Goal: Task Accomplishment & Management: Manage account settings

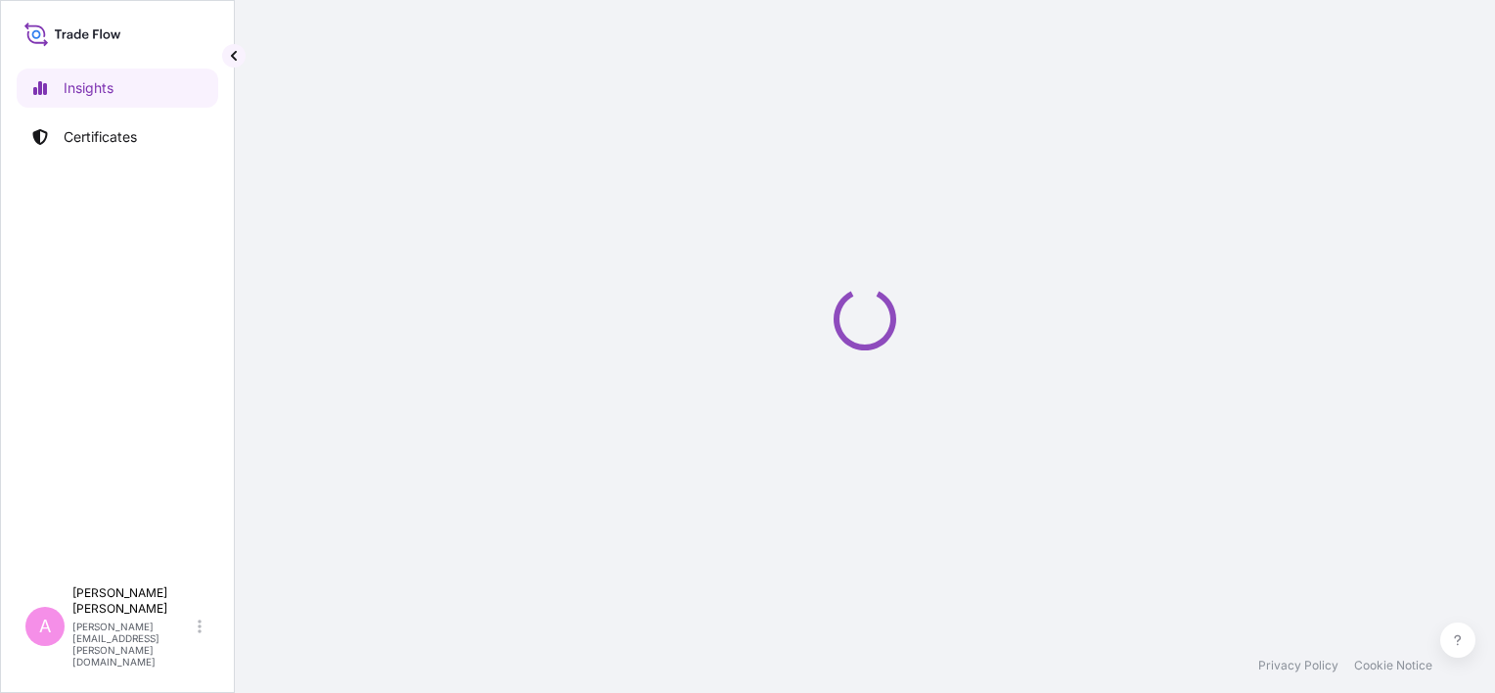
select select "2025"
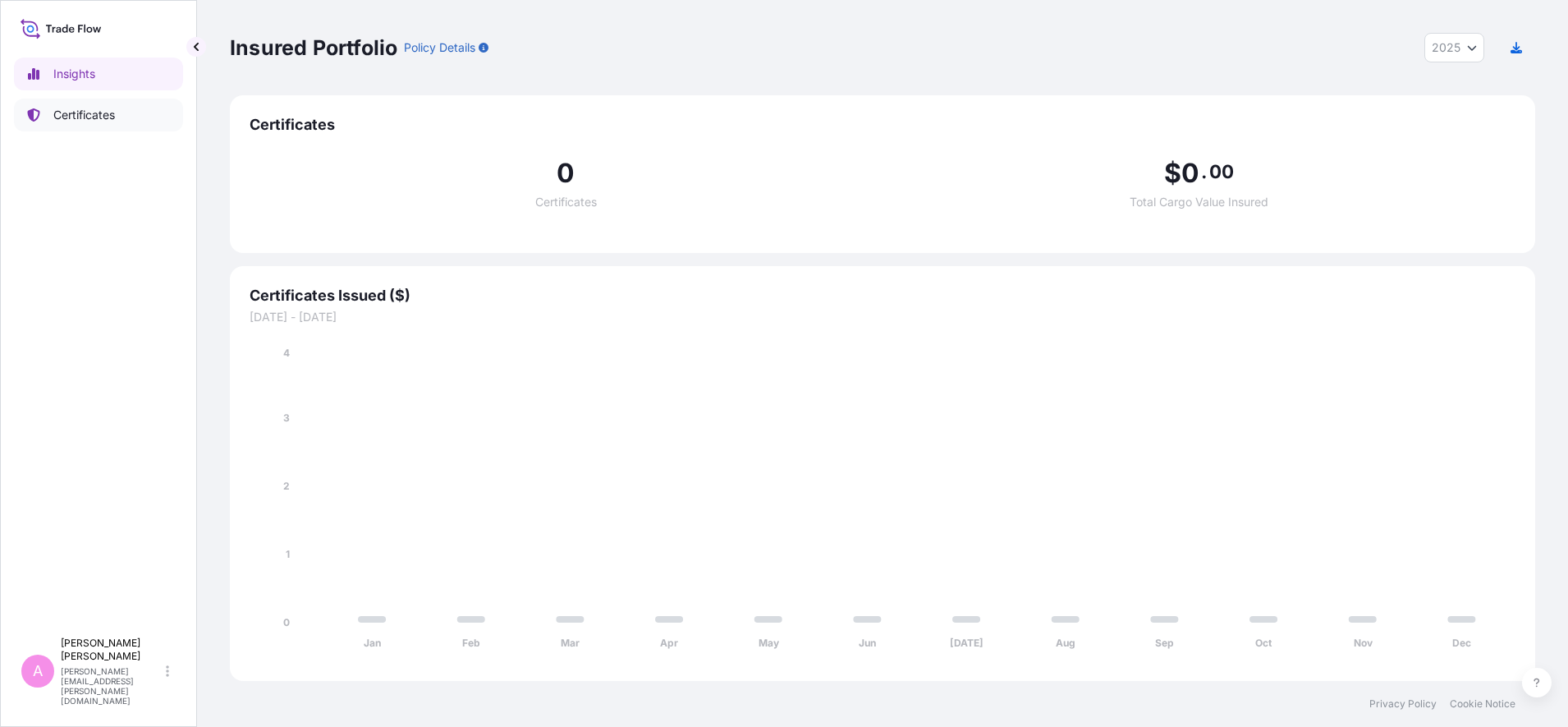
click at [115, 111] on p "Certificates" at bounding box center [84, 115] width 61 height 17
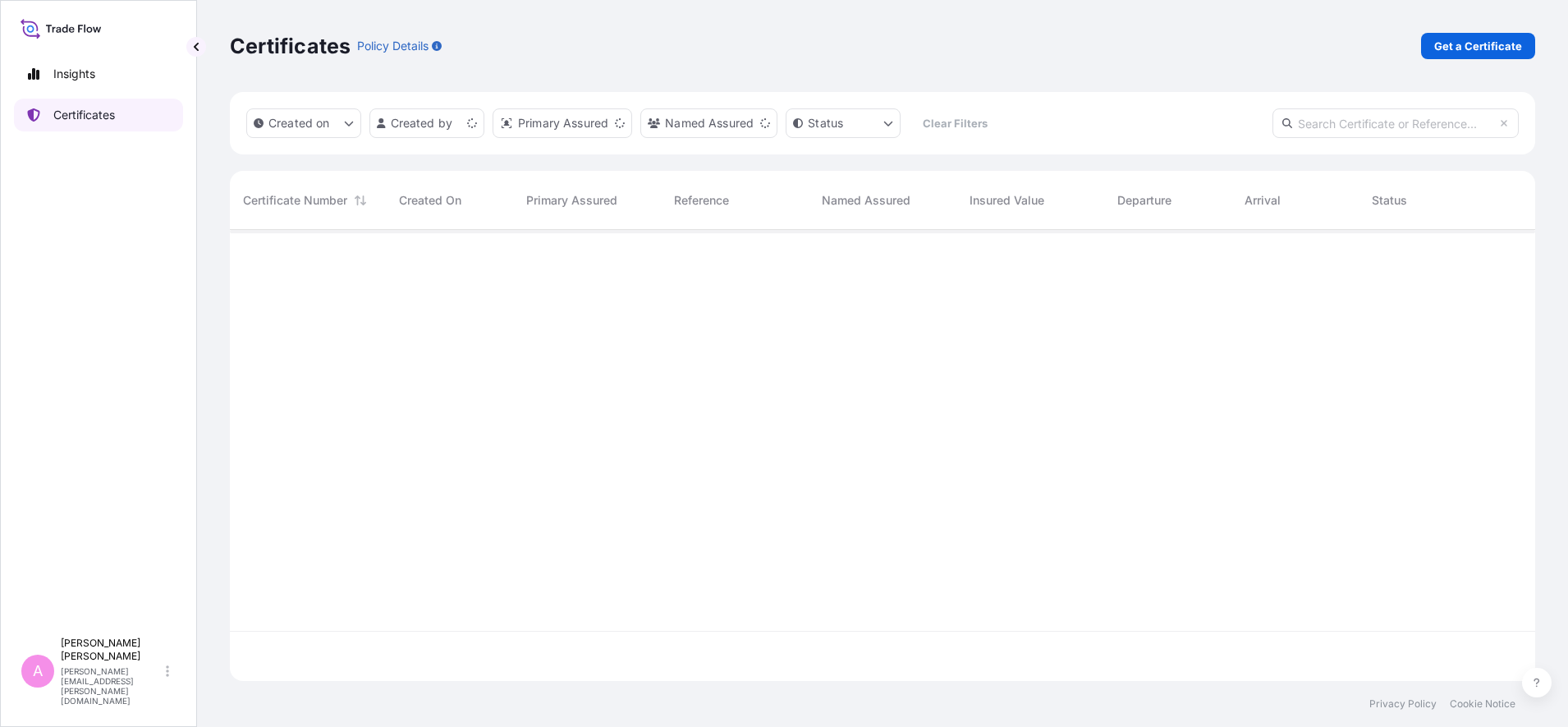
scroll to position [444, 1289]
click at [1253, 121] on input "text" at bounding box center [1395, 123] width 247 height 29
paste input "5013246390"
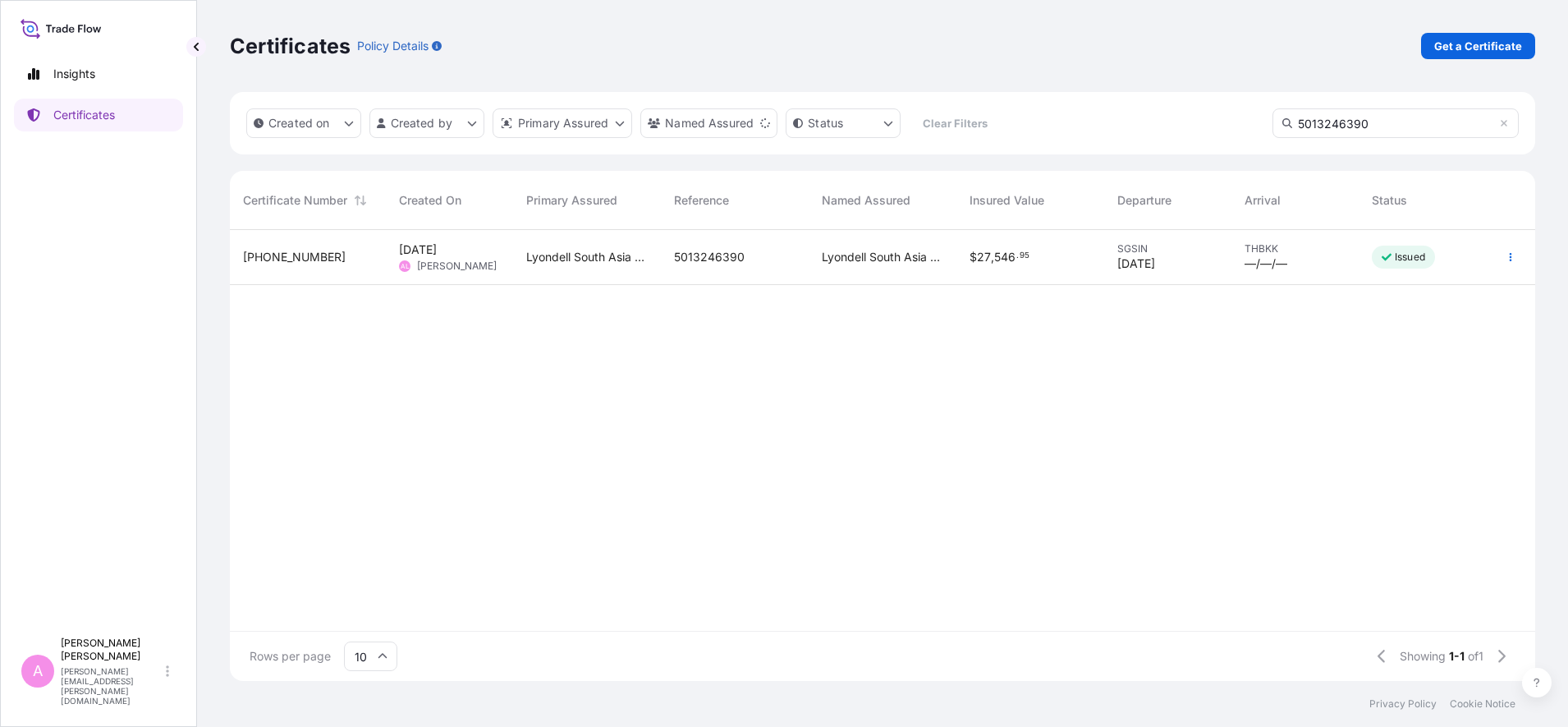
type input "5013246390"
click at [692, 260] on span "5013246390" at bounding box center [709, 257] width 70 height 17
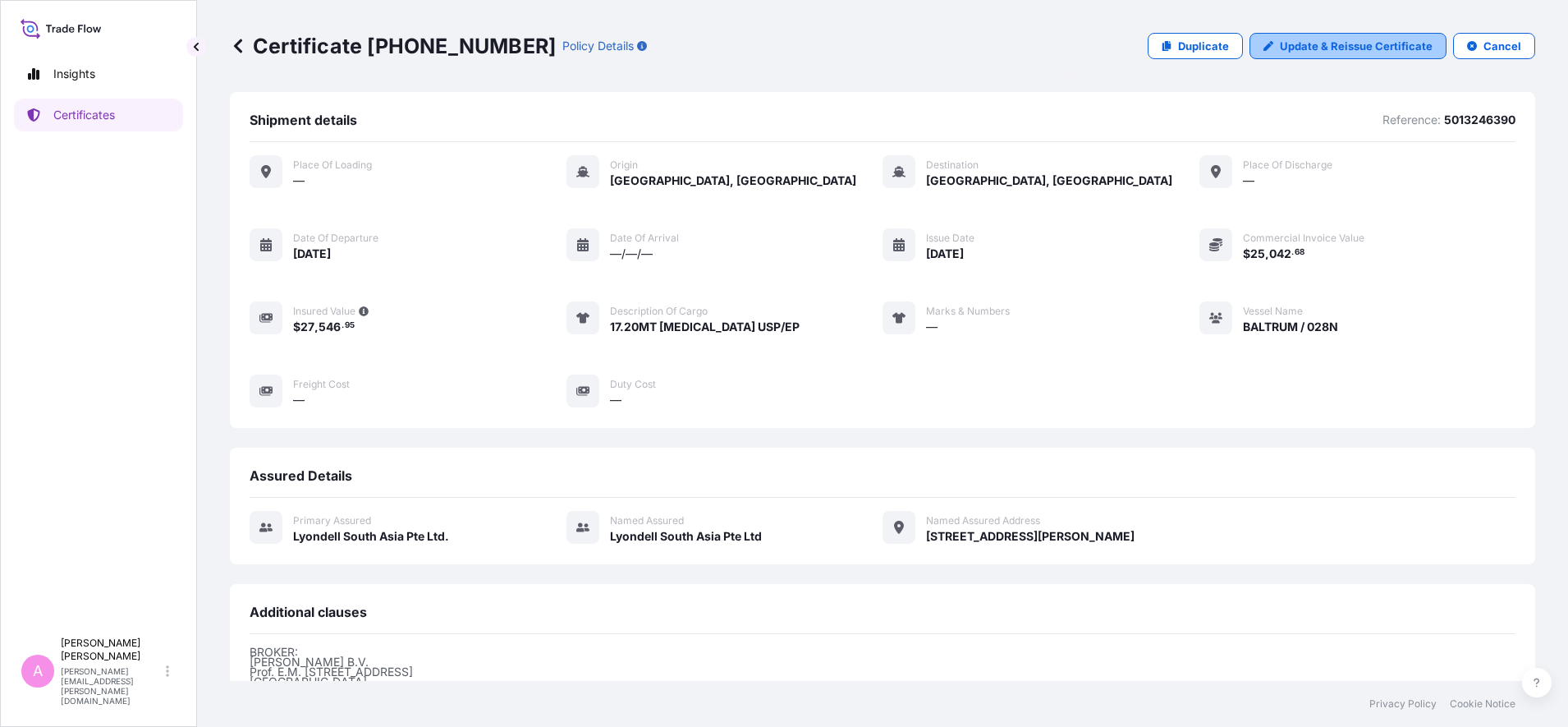
click at [1253, 43] on p "Update & Reissue Certificate" at bounding box center [1356, 46] width 153 height 17
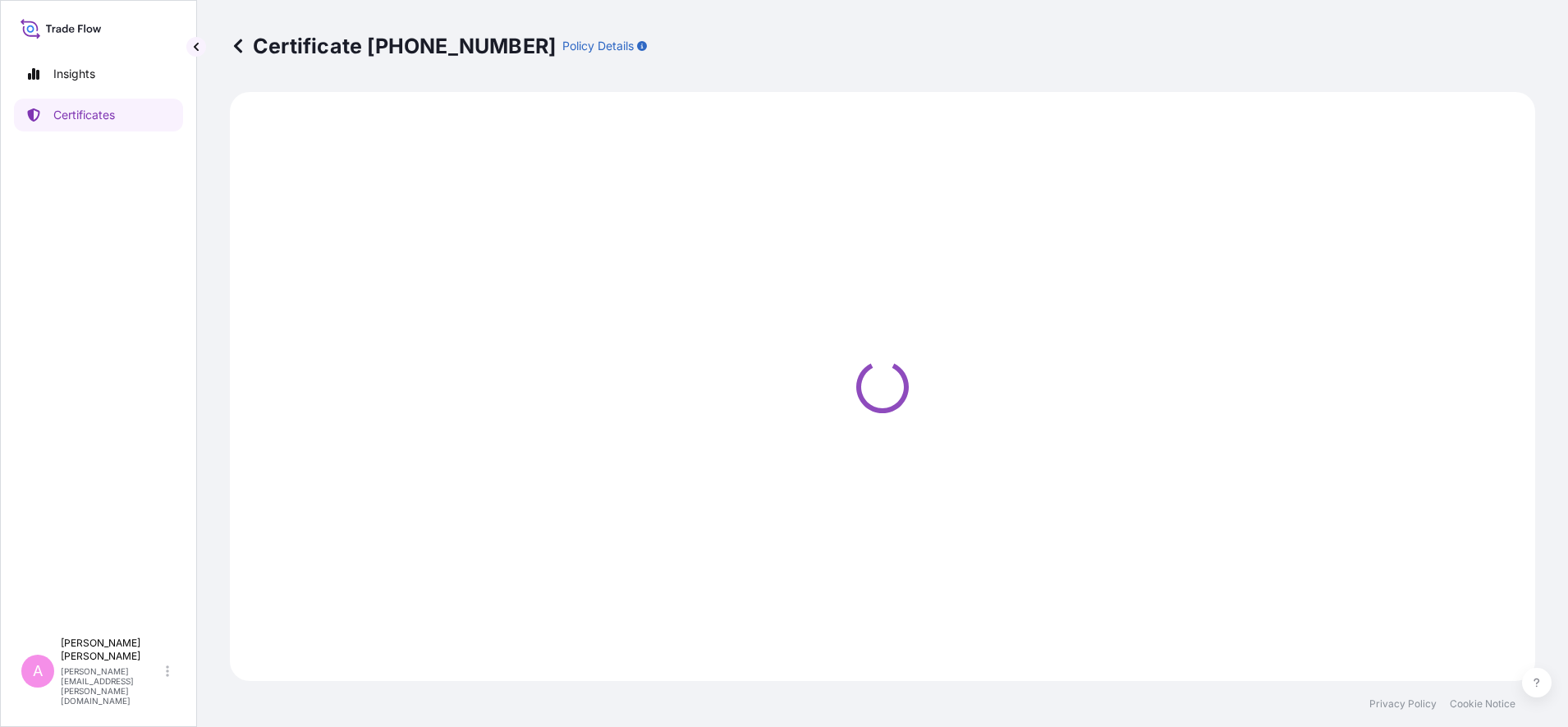
select select "Sea"
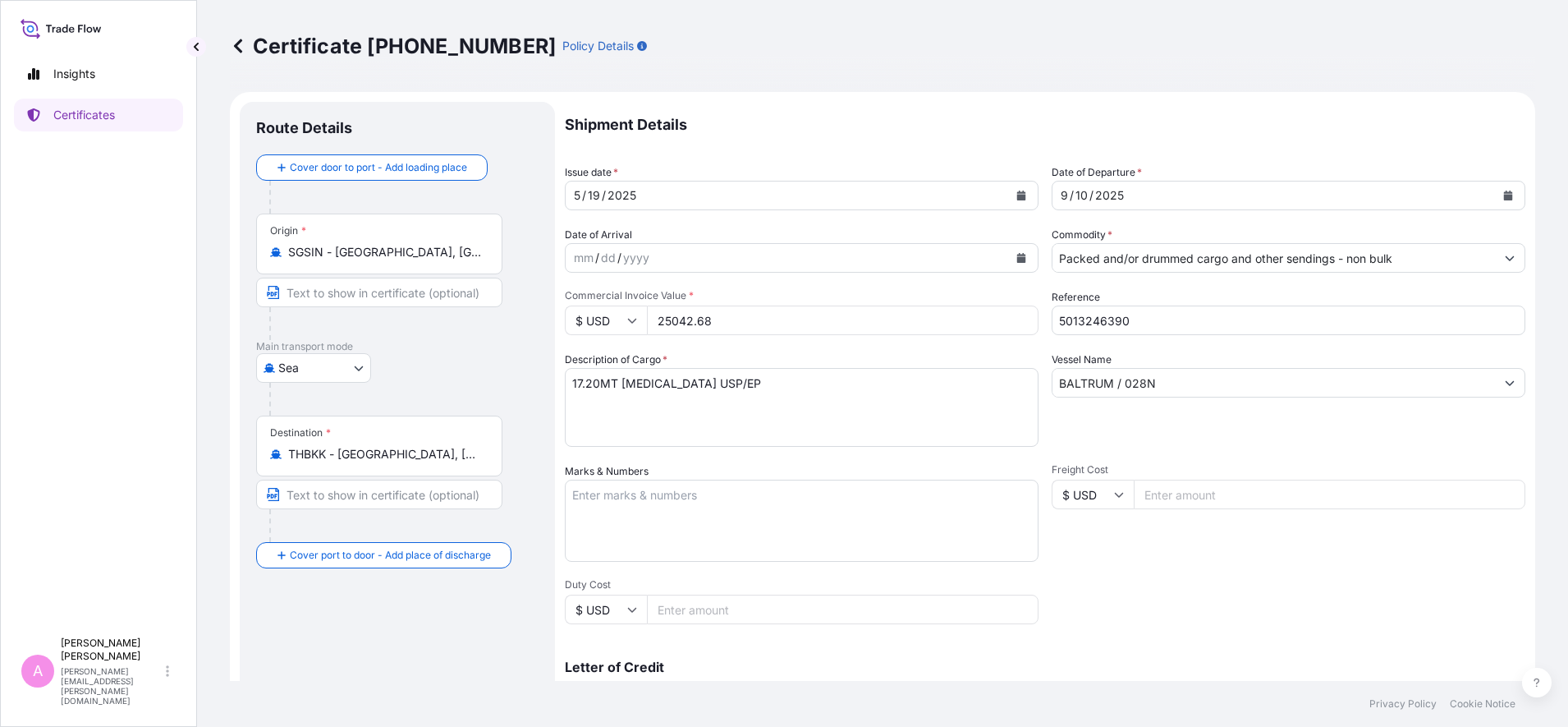
select select "32022"
click at [1253, 194] on icon "Calendar" at bounding box center [1508, 196] width 10 height 10
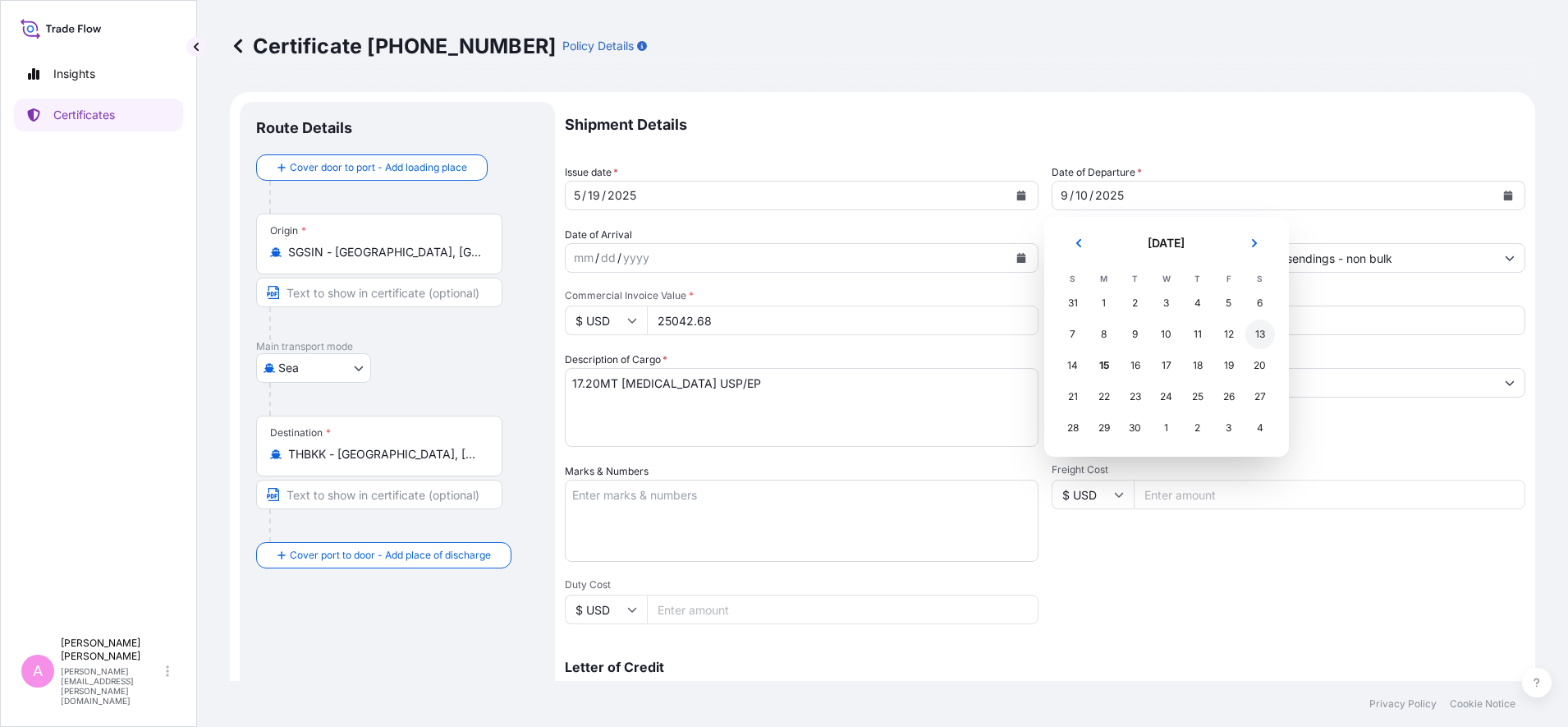
click at [1253, 331] on div "13" at bounding box center [1259, 334] width 29 height 29
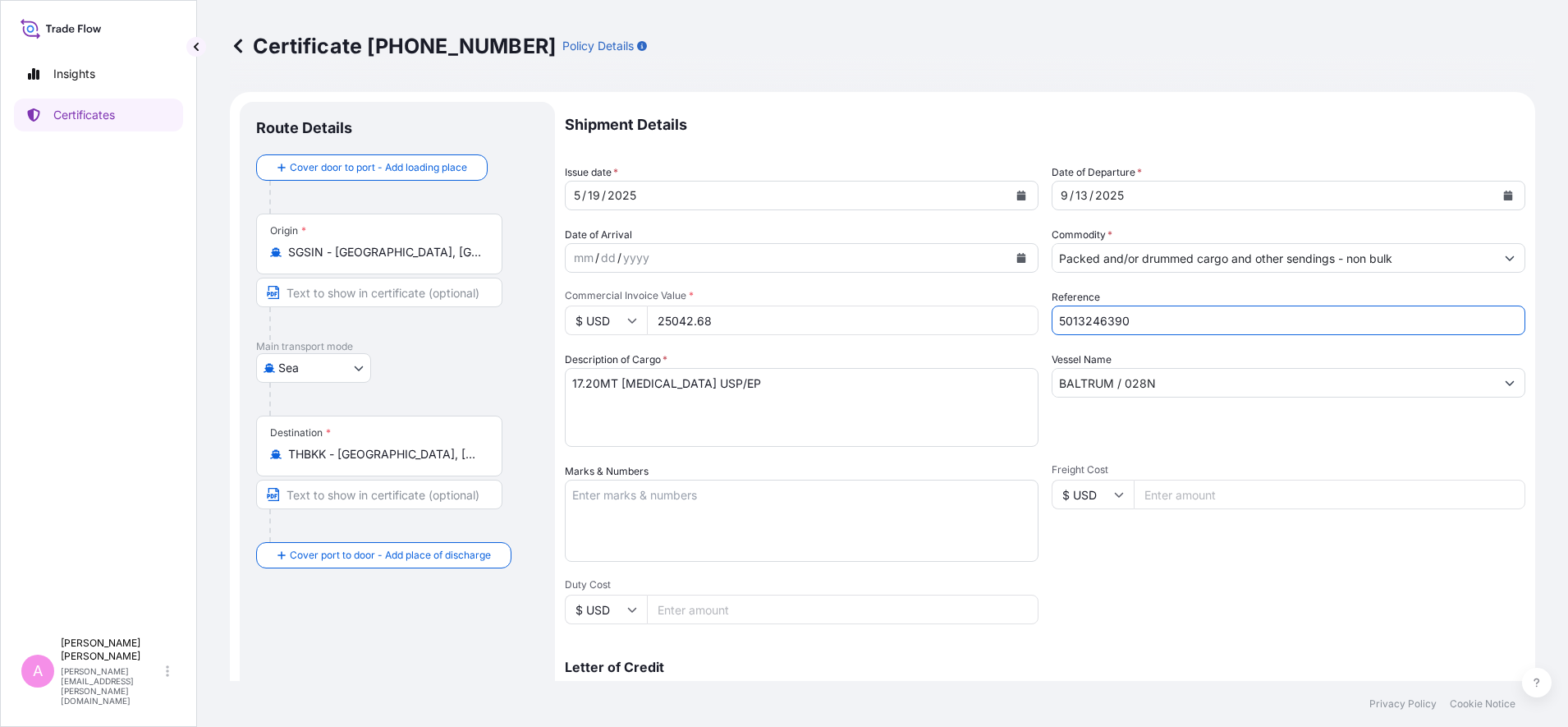
drag, startPoint x: 1138, startPoint y: 314, endPoint x: 961, endPoint y: 272, distance: 181.9
click at [961, 272] on div "Shipment Details Issue date * 5 / 19 / 2025 Date of Departure * 9 / 13 / 2025 D…" at bounding box center [1044, 493] width 961 height 782
paste input "990784941"
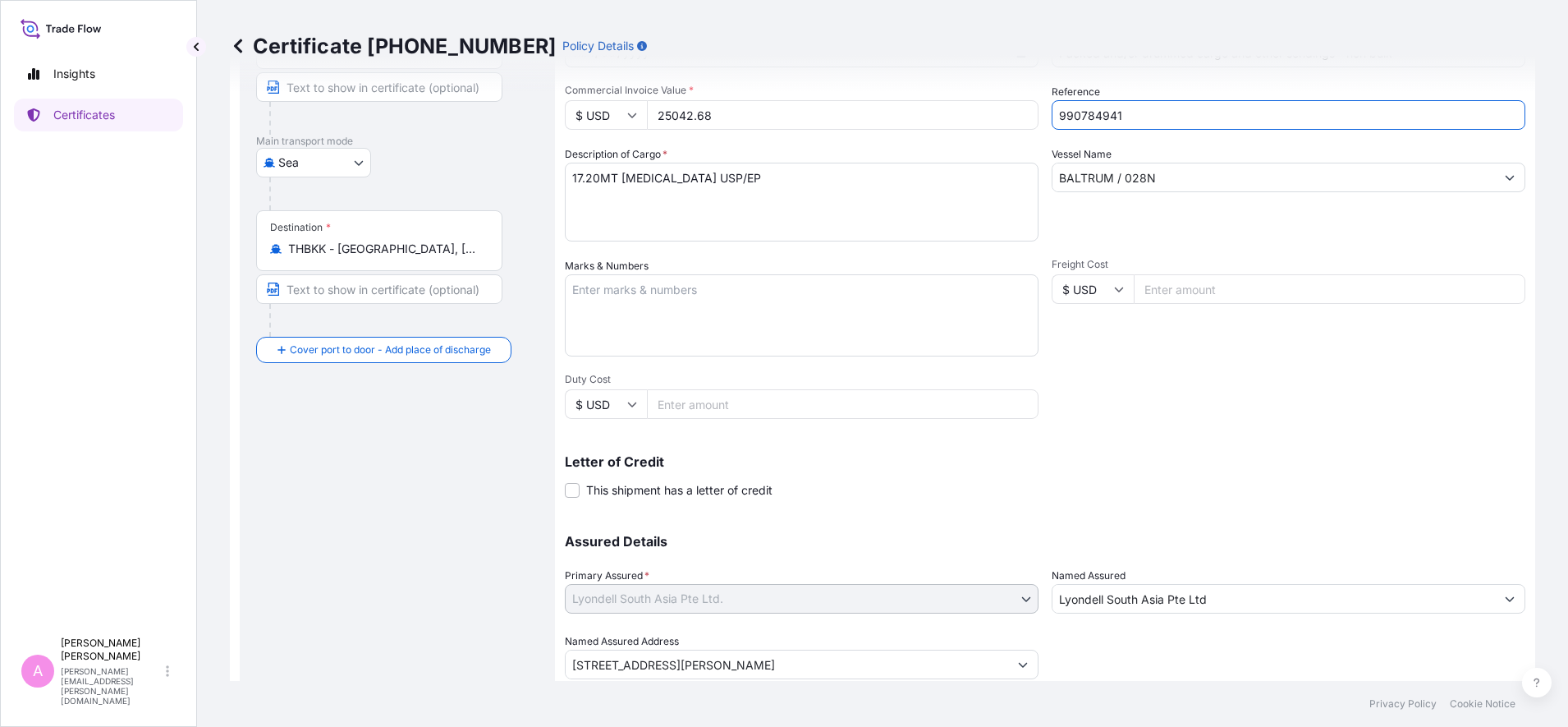
scroll to position [259, 0]
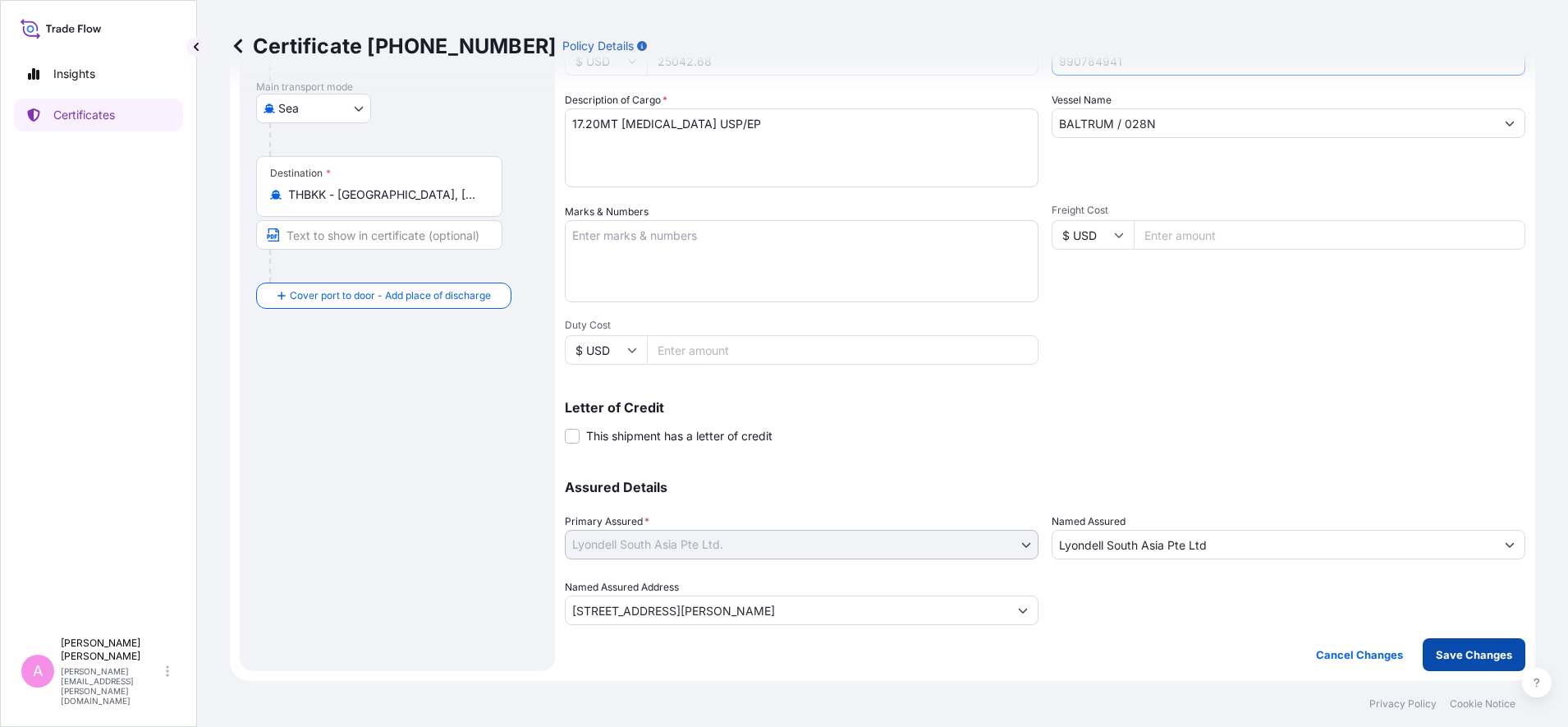
type input "990784941"
click at [1253, 581] on p "Save Changes" at bounding box center [1473, 655] width 76 height 17
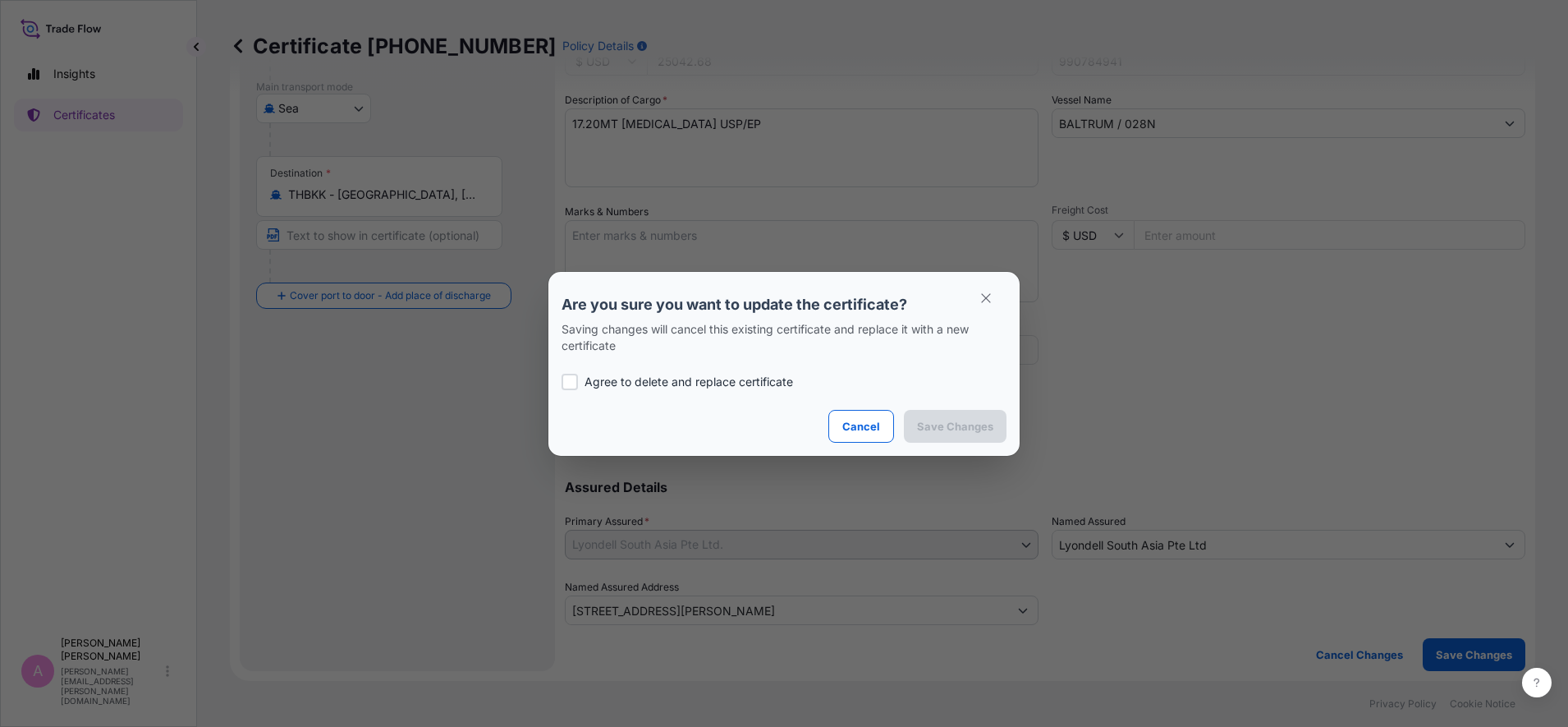
click at [848, 339] on p "Saving changes will cancel this existing certificate and replace it with a new …" at bounding box center [784, 337] width 445 height 33
click at [710, 383] on p "Agree to delete and replace certificate" at bounding box center [689, 382] width 209 height 17
checkbox input "true"
click at [987, 435] on button "Save Changes" at bounding box center [955, 426] width 102 height 33
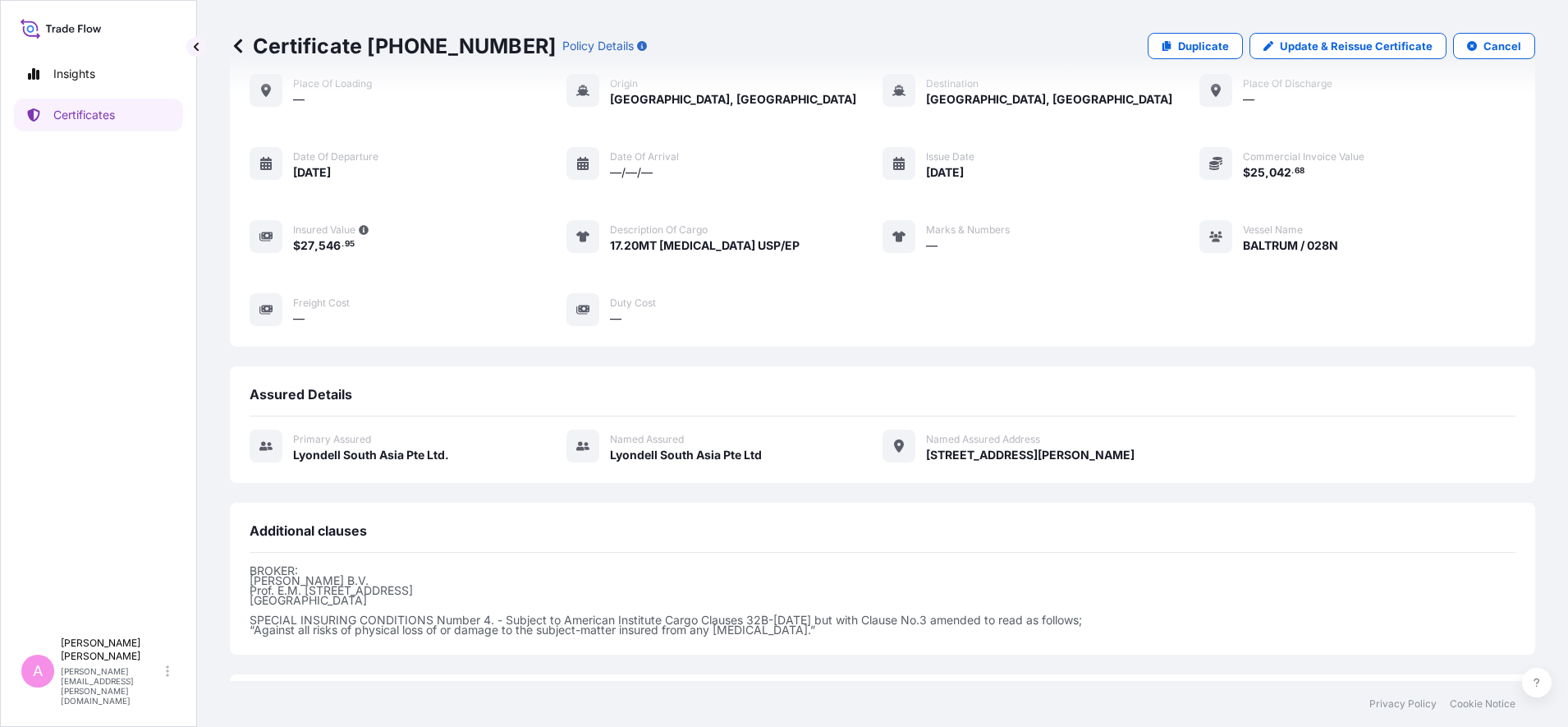
scroll to position [228, 0]
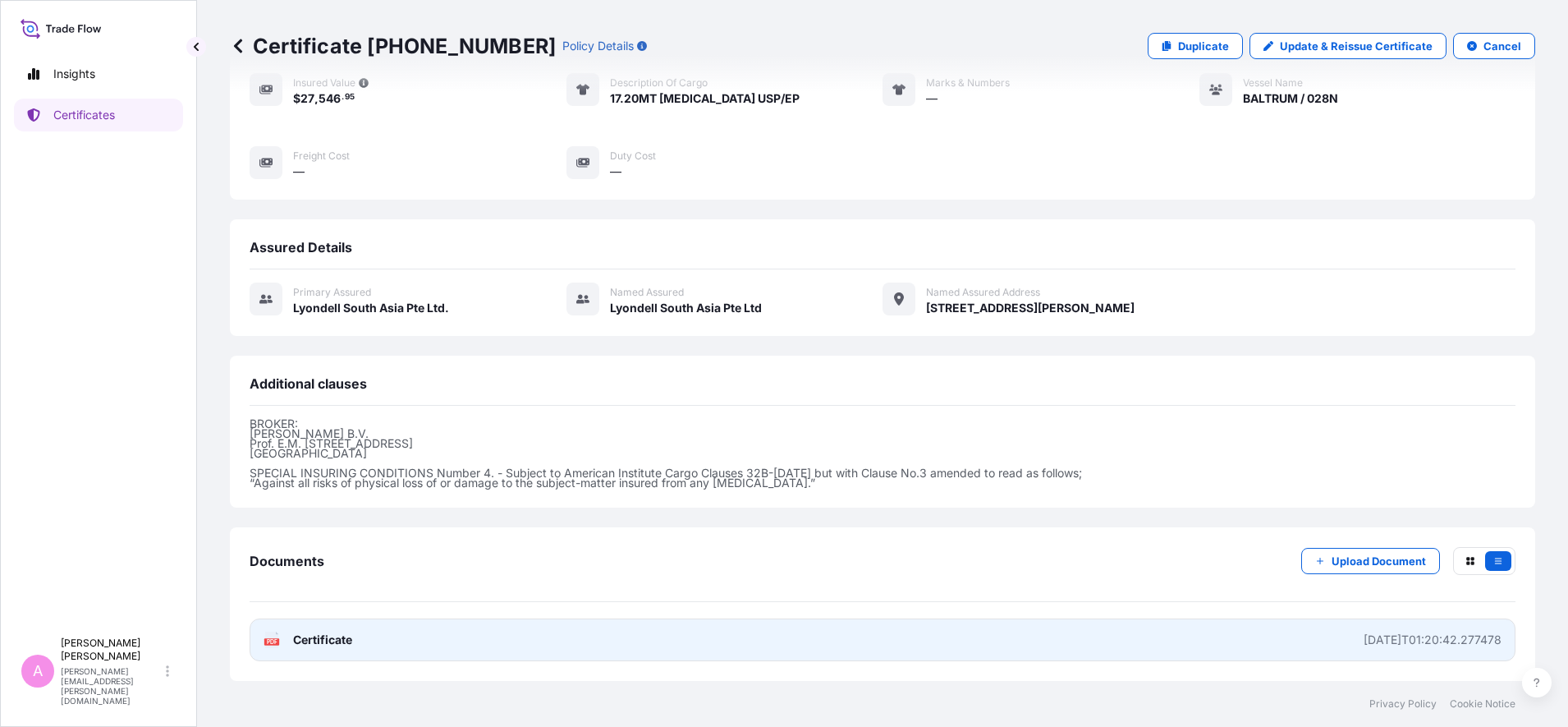
click at [289, 581] on div "PDF Certificate" at bounding box center [308, 640] width 89 height 17
